Goal: Task Accomplishment & Management: Manage account settings

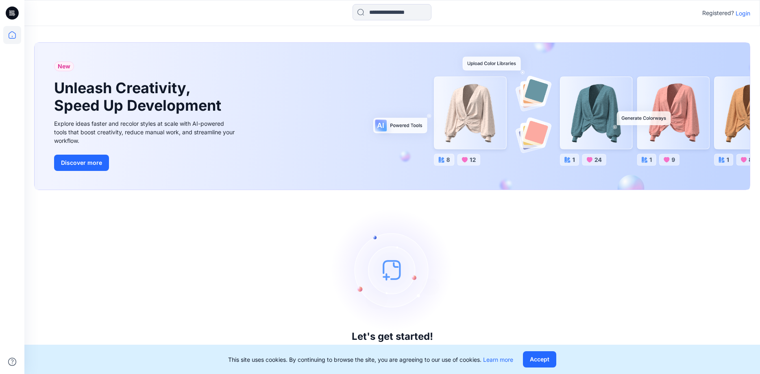
click at [743, 13] on p "Login" at bounding box center [743, 13] width 15 height 9
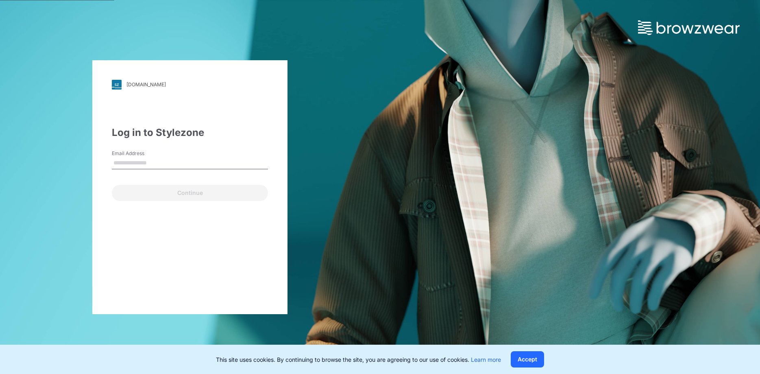
click at [138, 162] on input "Email Address" at bounding box center [190, 163] width 156 height 12
type input "**********"
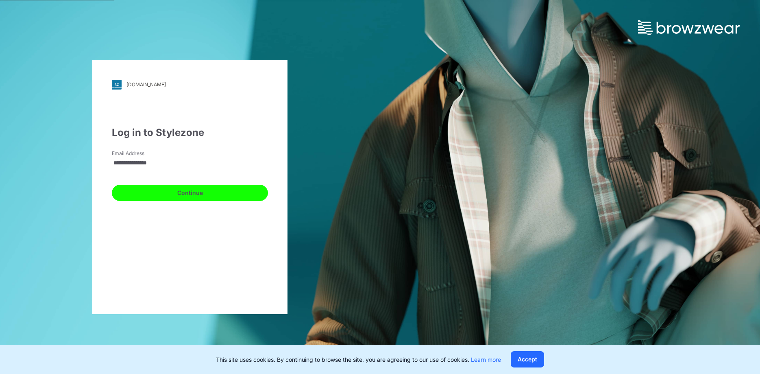
click at [188, 192] on button "Continue" at bounding box center [190, 193] width 156 height 16
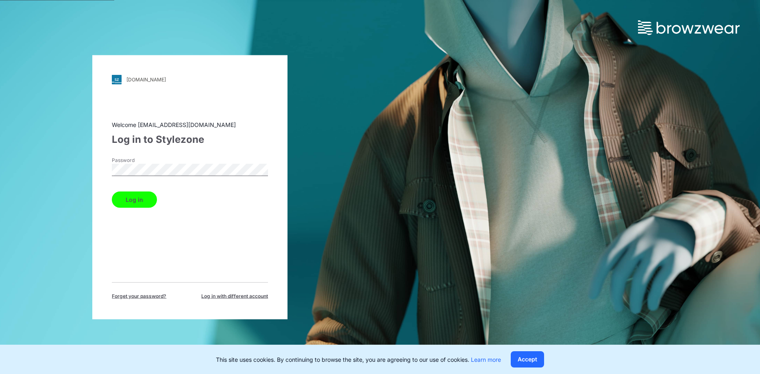
drag, startPoint x: 191, startPoint y: 216, endPoint x: 164, endPoint y: 206, distance: 28.2
click at [187, 214] on div "Welcome [EMAIL_ADDRESS][DOMAIN_NAME] Log in to Stylezone Password Log in Forget…" at bounding box center [190, 209] width 156 height 179
click at [130, 201] on button "Log in" at bounding box center [134, 199] width 45 height 16
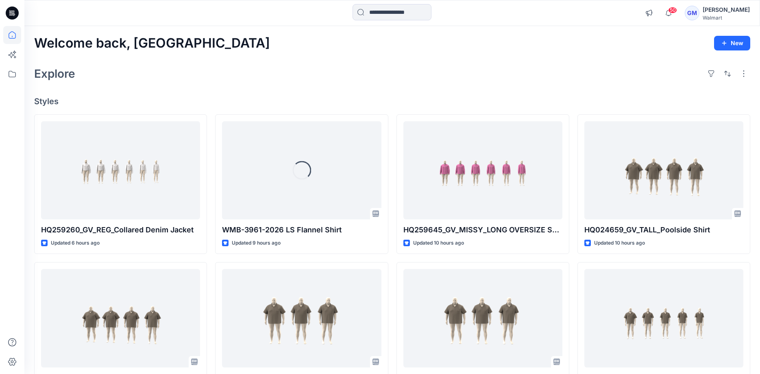
click at [358, 51] on div "Welcome back, Gayan New Explore Styles HQ259260_GV_REG_Collared Denim Jacket Up…" at bounding box center [392, 307] width 736 height 563
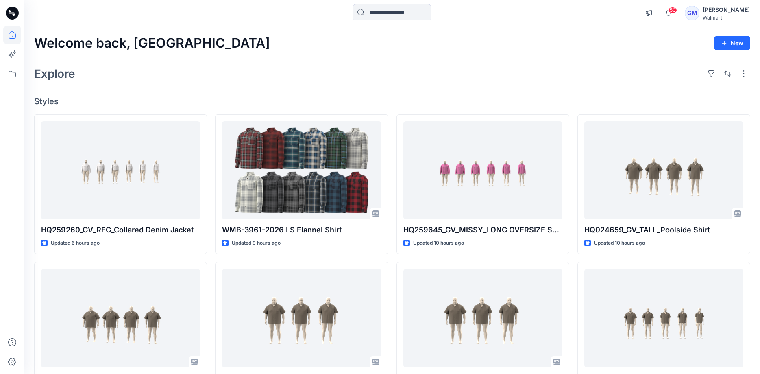
click at [712, 11] on div "[PERSON_NAME]" at bounding box center [726, 10] width 47 height 10
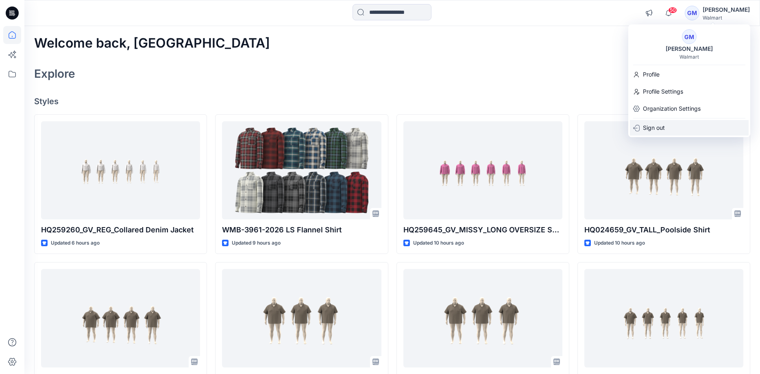
click at [652, 127] on p "Sign out" at bounding box center [654, 127] width 22 height 15
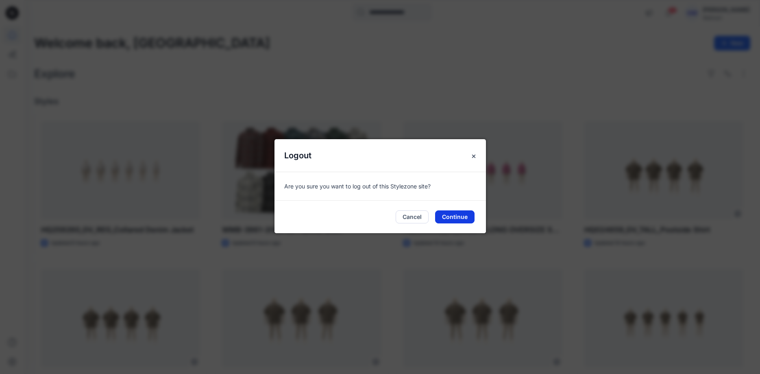
click at [451, 218] on button "Continue" at bounding box center [454, 216] width 39 height 13
